Goal: Task Accomplishment & Management: Manage account settings

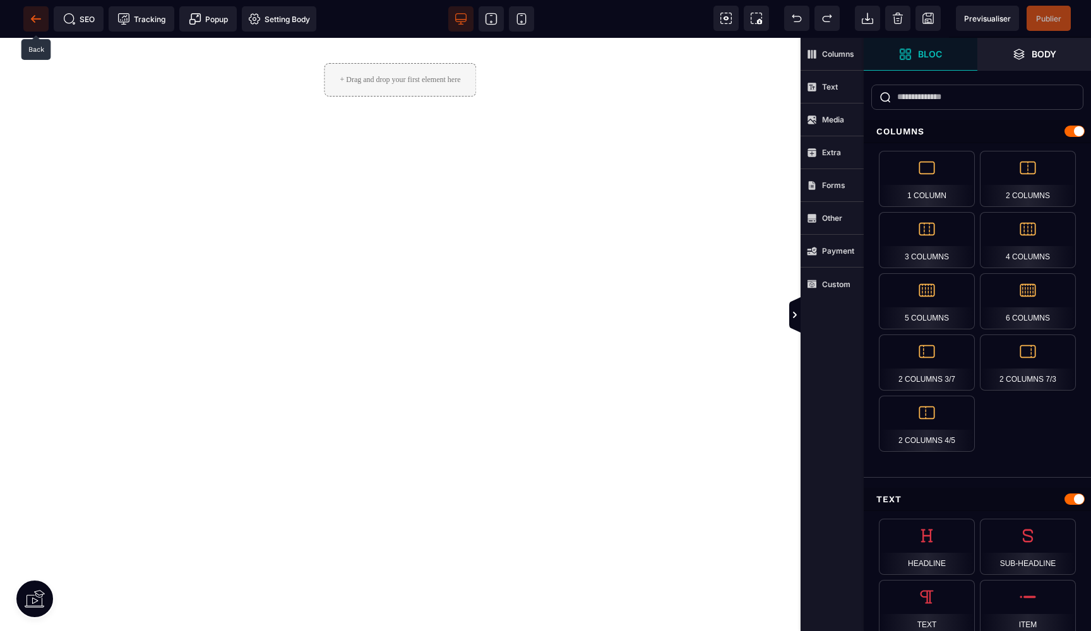
click at [36, 12] on span at bounding box center [35, 18] width 25 height 25
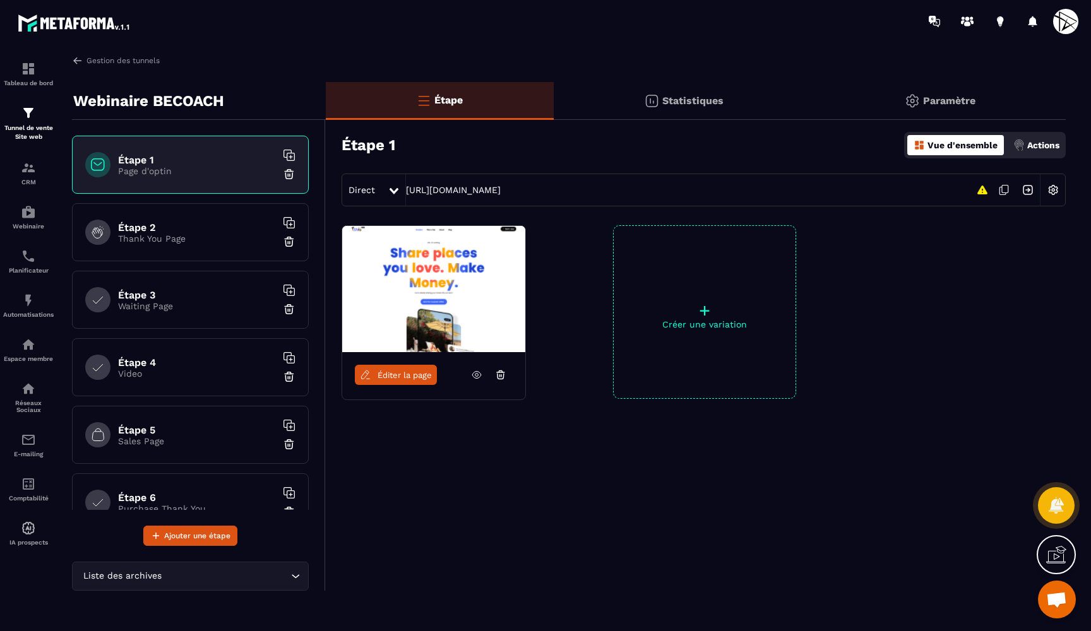
click at [947, 102] on p "Paramètre" at bounding box center [949, 101] width 52 height 12
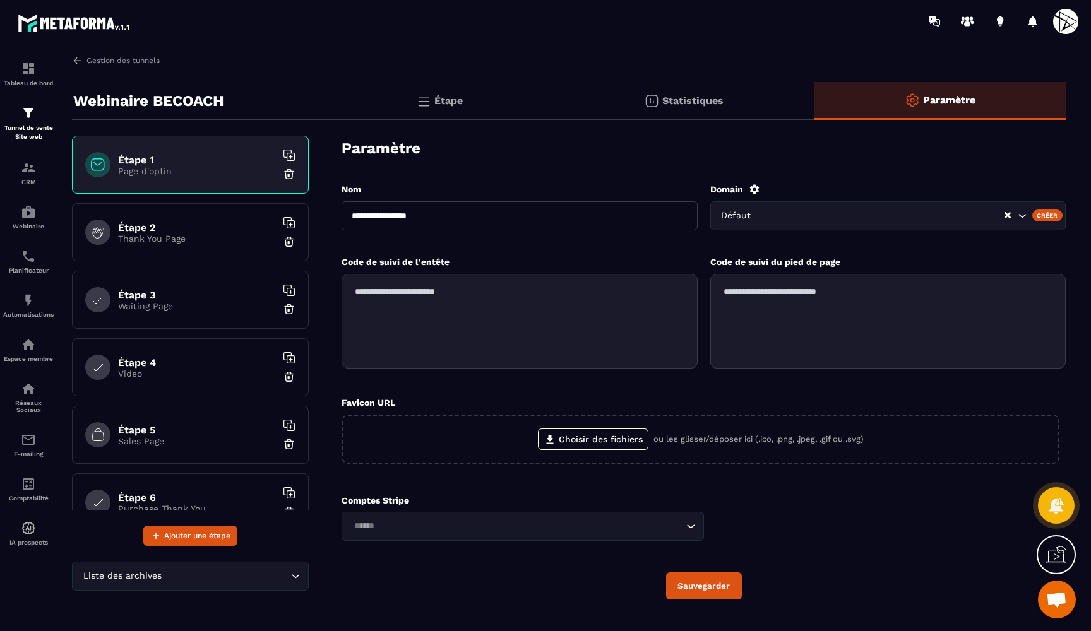
click at [756, 182] on div "**********" at bounding box center [704, 391] width 724 height 442
click at [750, 189] on icon at bounding box center [754, 189] width 11 height 11
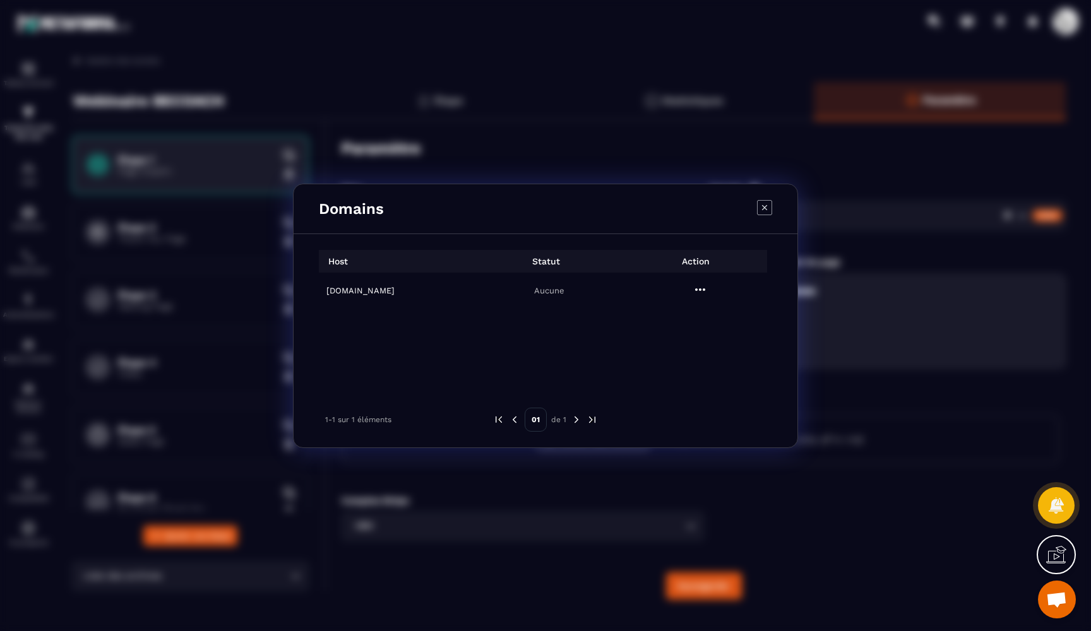
click at [522, 293] on p "Aucune" at bounding box center [548, 290] width 143 height 9
click at [386, 290] on h6 "webinaire.kbs-sas.fr" at bounding box center [397, 290] width 143 height 9
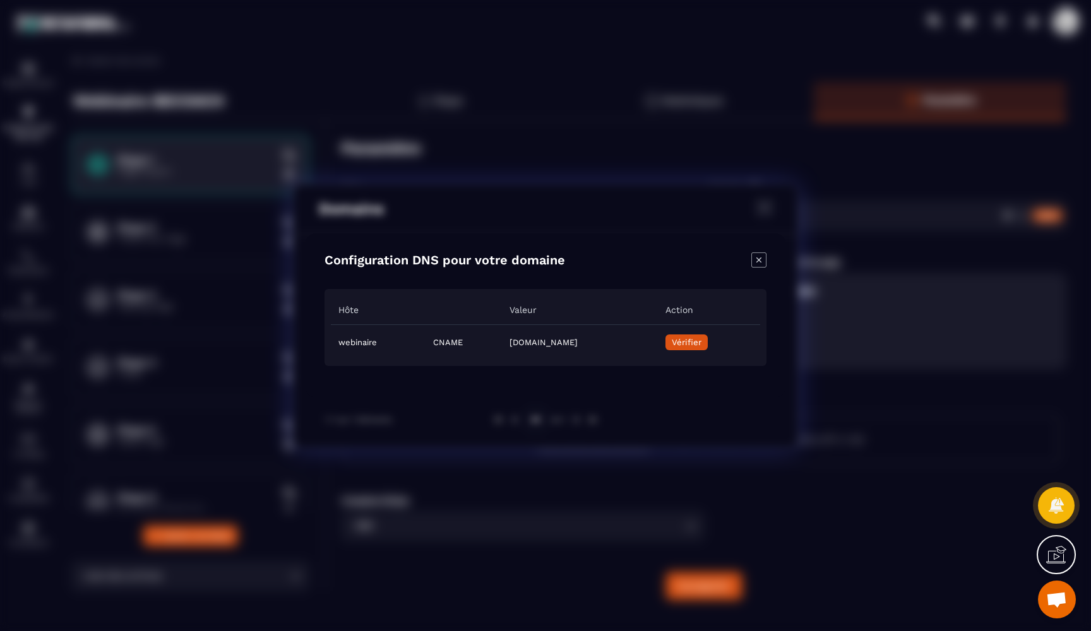
click at [708, 342] on button "Vérifier" at bounding box center [687, 343] width 42 height 16
click at [757, 263] on icon "Close modal" at bounding box center [758, 260] width 15 height 15
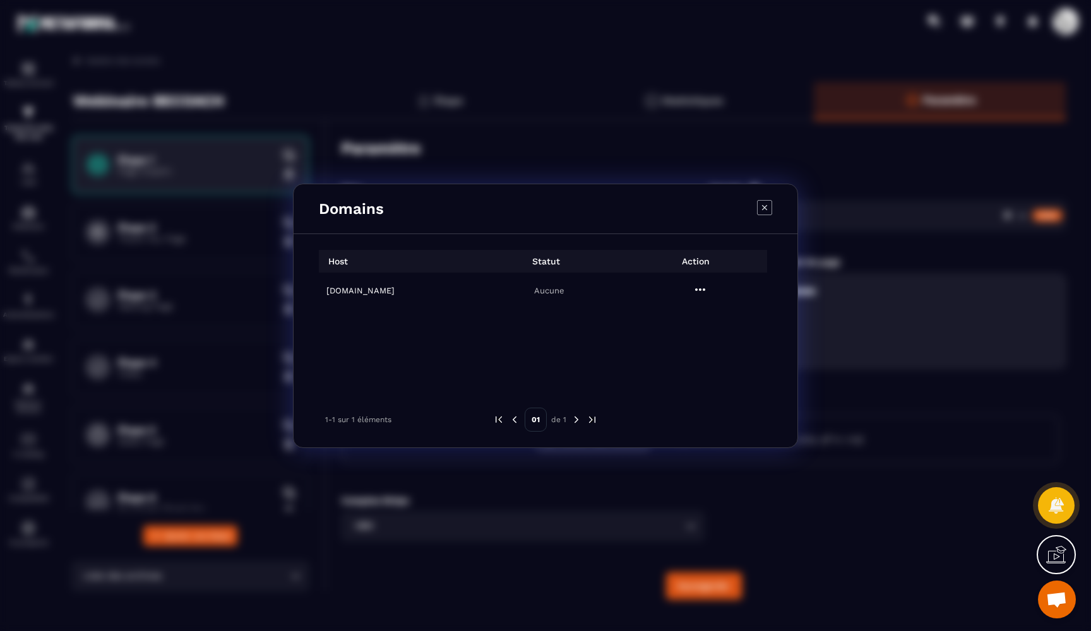
click at [766, 204] on icon "Modal window" at bounding box center [764, 207] width 15 height 15
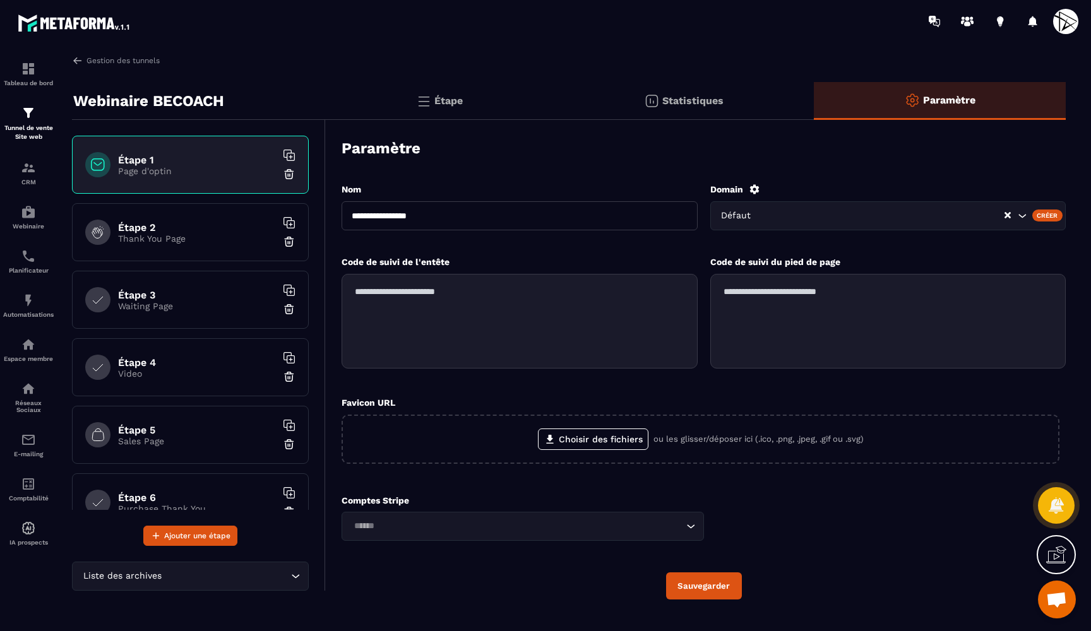
click at [767, 215] on input "Search for option" at bounding box center [883, 216] width 241 height 14
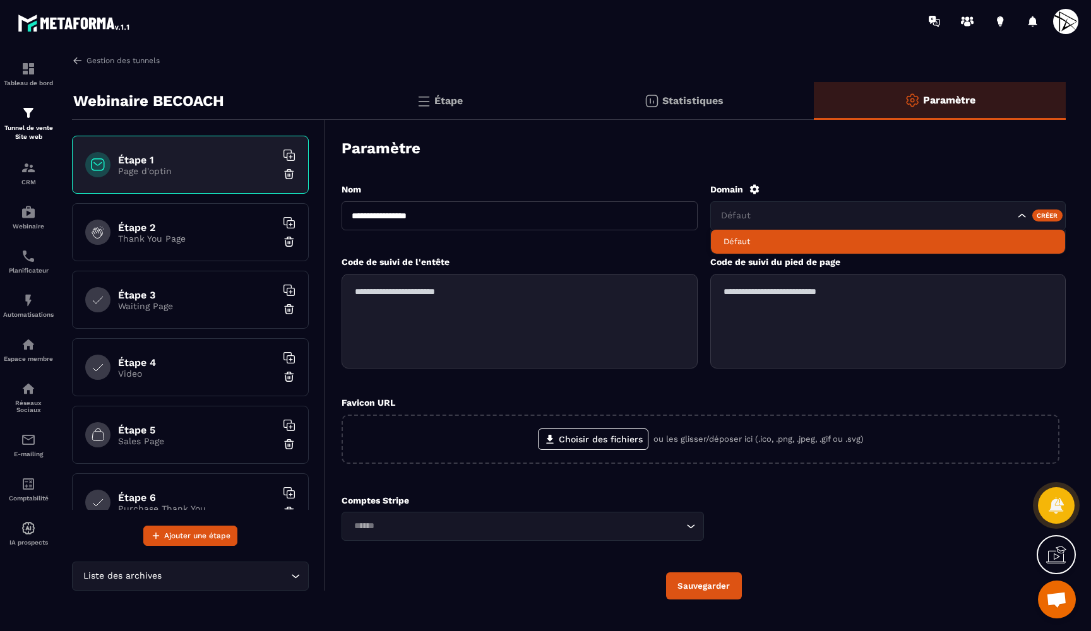
click at [676, 155] on div "Paramètre" at bounding box center [704, 148] width 724 height 44
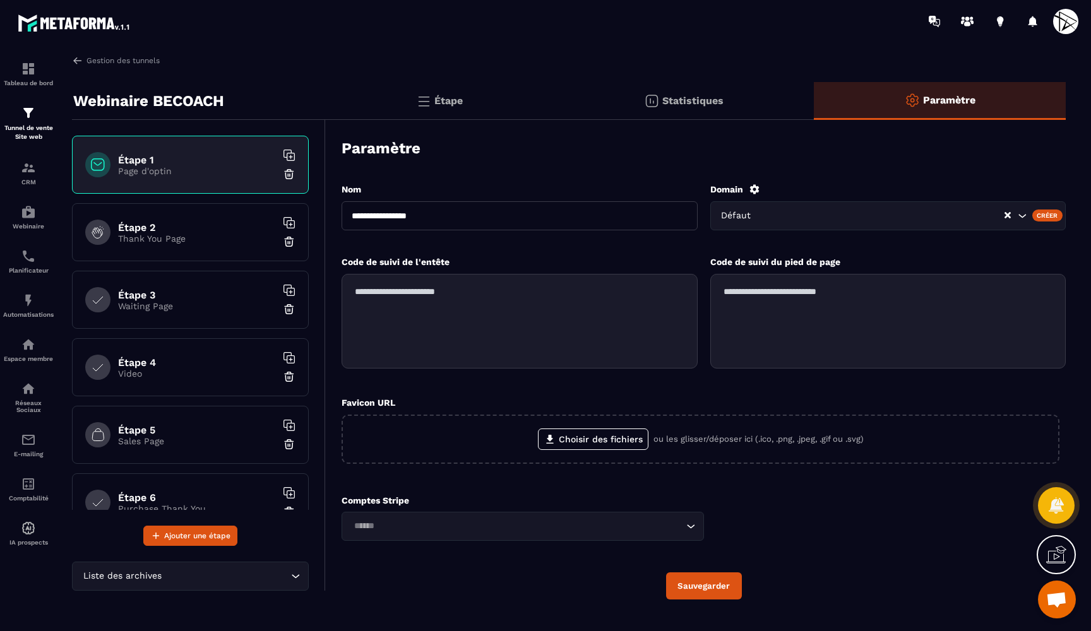
click at [765, 294] on textarea at bounding box center [888, 321] width 356 height 95
click at [647, 297] on textarea at bounding box center [520, 321] width 356 height 95
click at [578, 439] on label "Choisir des fichiers" at bounding box center [593, 439] width 111 height 21
click at [0, 0] on input "Choisir des fichiers" at bounding box center [0, 0] width 0 height 0
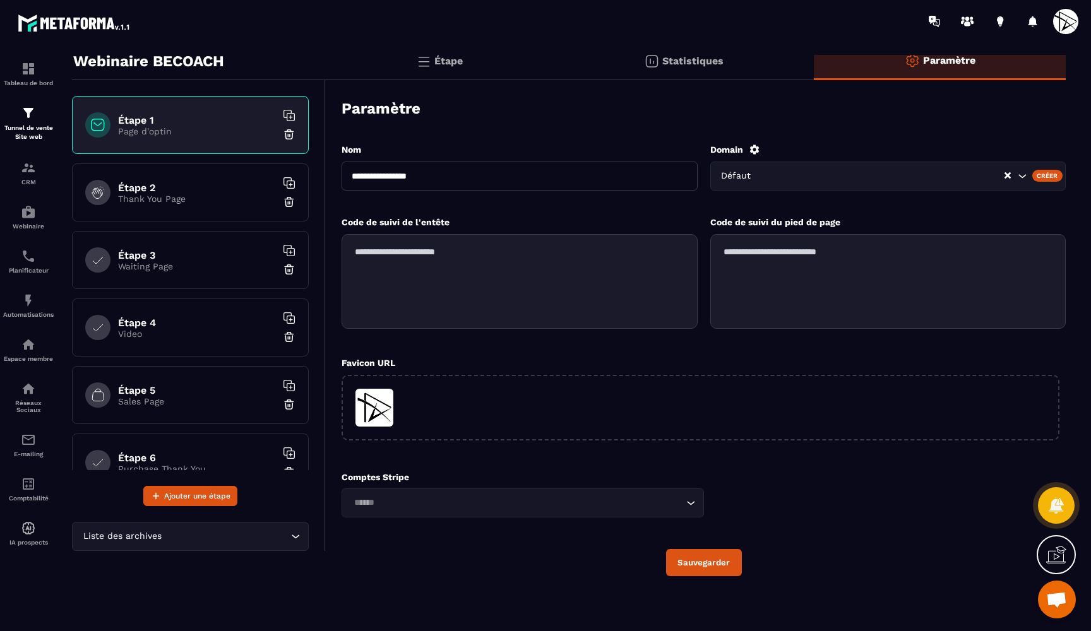
scroll to position [39, 0]
click at [434, 510] on input "Search for option" at bounding box center [516, 504] width 333 height 14
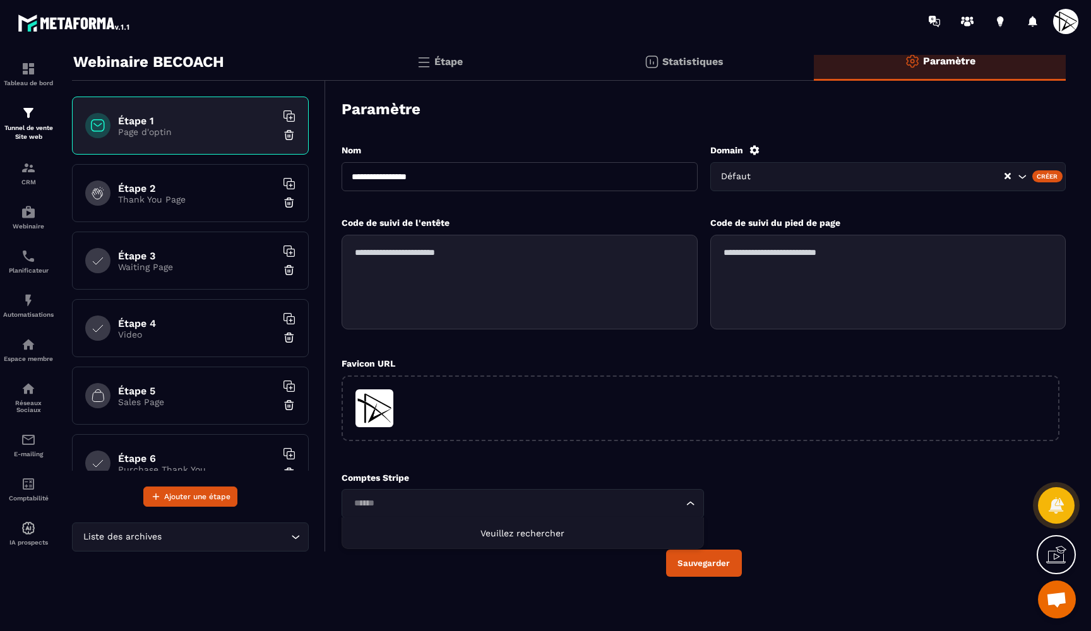
click at [534, 531] on span "Veuillez rechercher" at bounding box center [523, 534] width 84 height 10
click at [589, 576] on div "**********" at bounding box center [704, 360] width 724 height 458
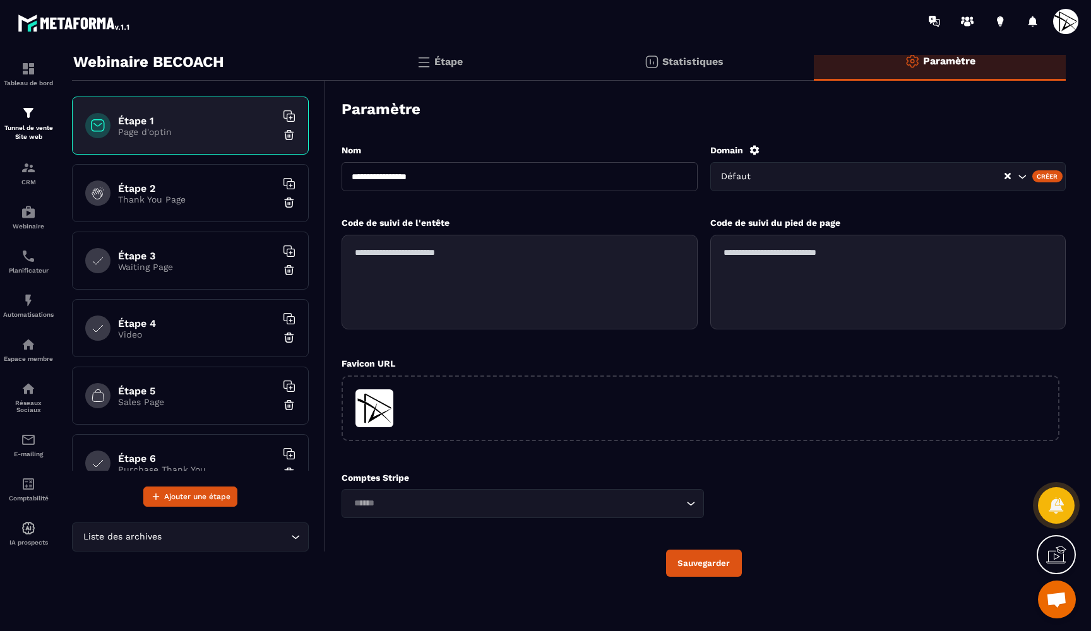
click at [711, 576] on div "**********" at bounding box center [704, 360] width 724 height 458
click at [708, 559] on button "Sauvegarder" at bounding box center [704, 563] width 76 height 27
click at [170, 129] on p "Page d'optin" at bounding box center [197, 132] width 158 height 10
click at [289, 113] on icon at bounding box center [289, 116] width 13 height 13
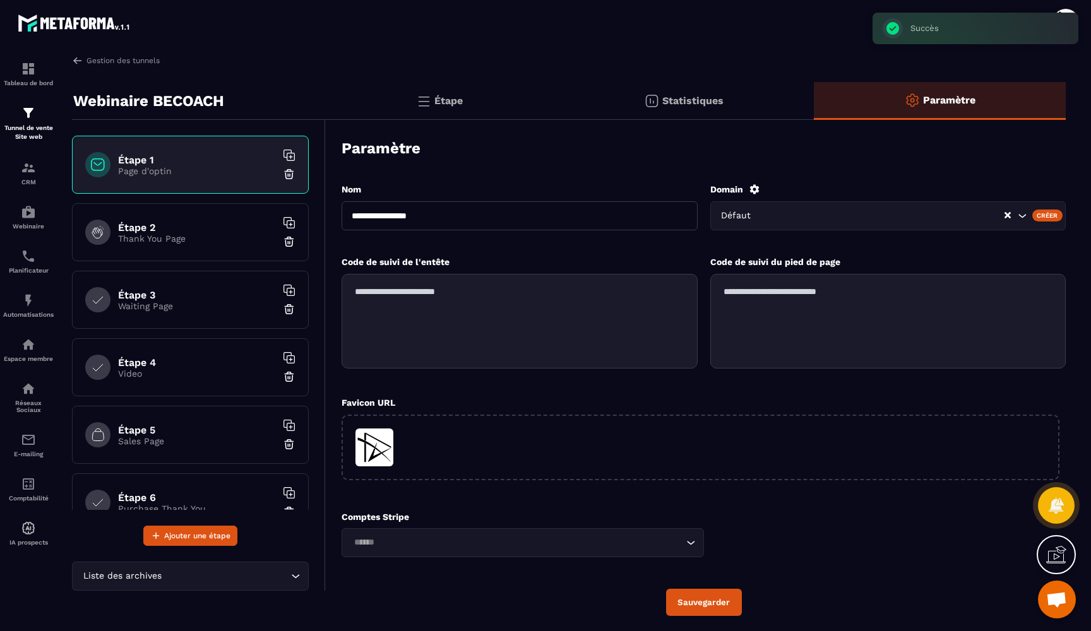
scroll to position [0, 0]
click at [659, 104] on img at bounding box center [651, 100] width 15 height 15
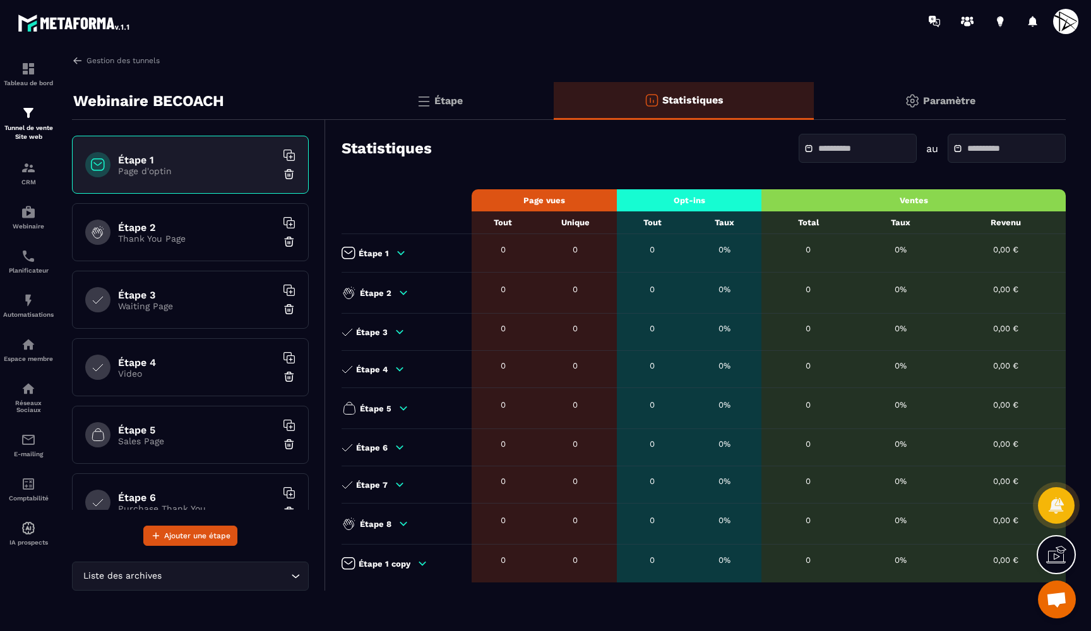
click at [443, 95] on p "Étape" at bounding box center [448, 101] width 28 height 12
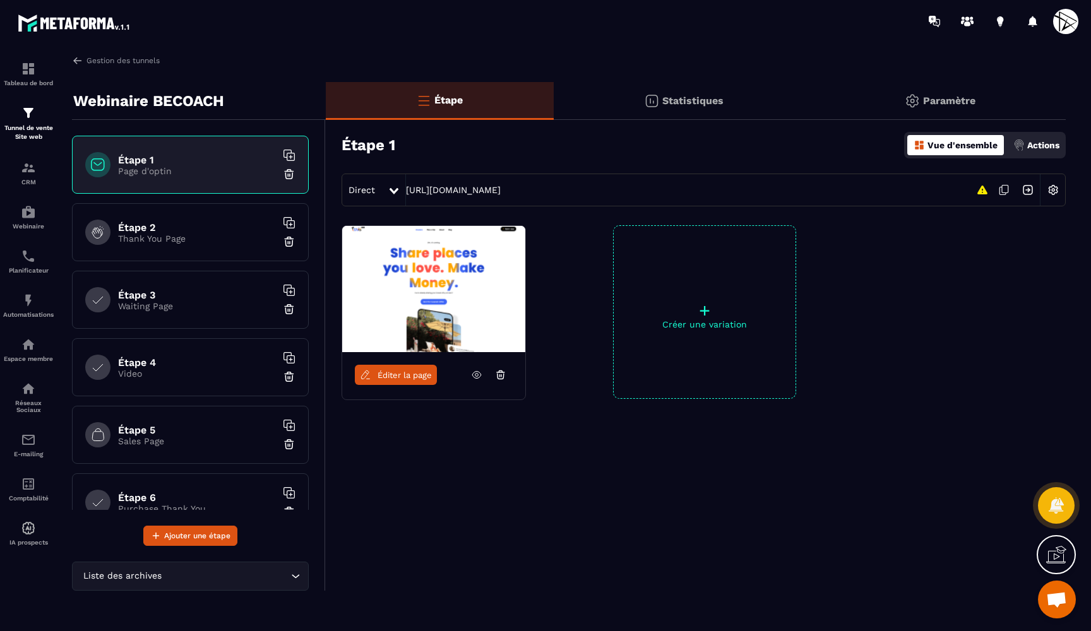
click at [415, 374] on span "Éditer la page" at bounding box center [405, 375] width 54 height 9
